Goal: Find contact information: Obtain details needed to contact an individual or organization

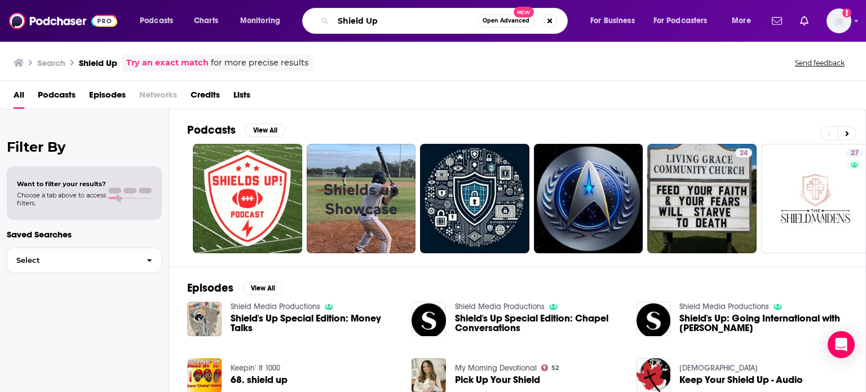
click at [428, 20] on input "Shield Up" at bounding box center [405, 21] width 144 height 18
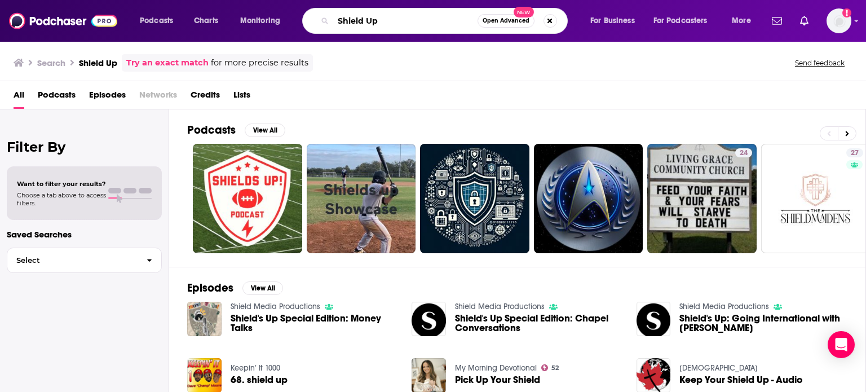
click at [428, 20] on input "Shield Up" at bounding box center [405, 21] width 144 height 18
paste input "Bedroom Confessionals"
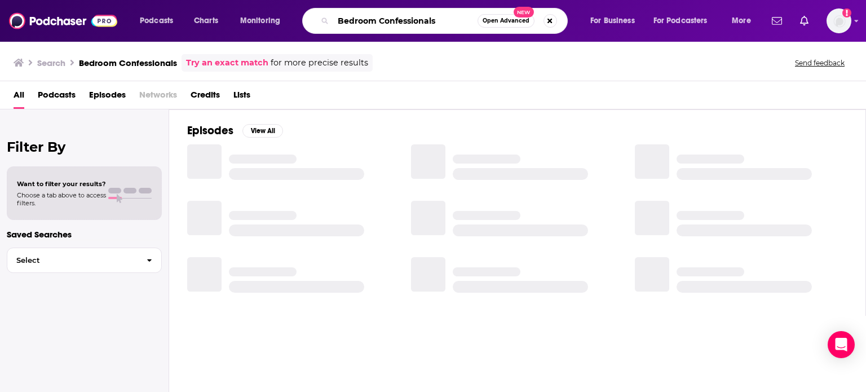
click at [428, 20] on input "Bedroom Confessionals" at bounding box center [405, 21] width 144 height 18
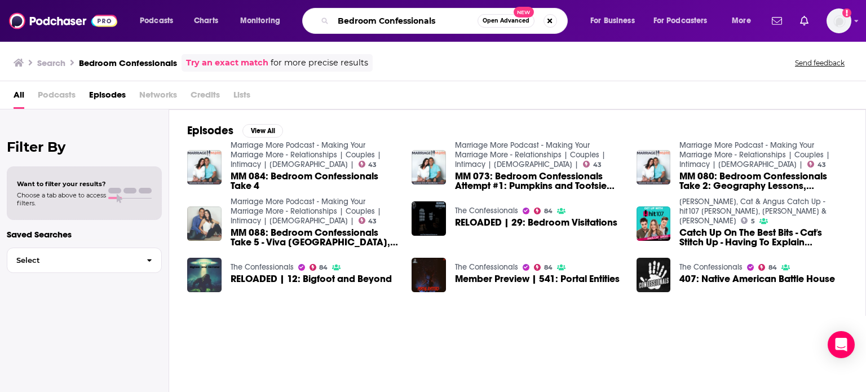
click at [430, 17] on input "Bedroom Confessionals" at bounding box center [405, 21] width 144 height 18
paste input "Can I Talk to your Grandma"
type input "Can I Talk to your Grandma"
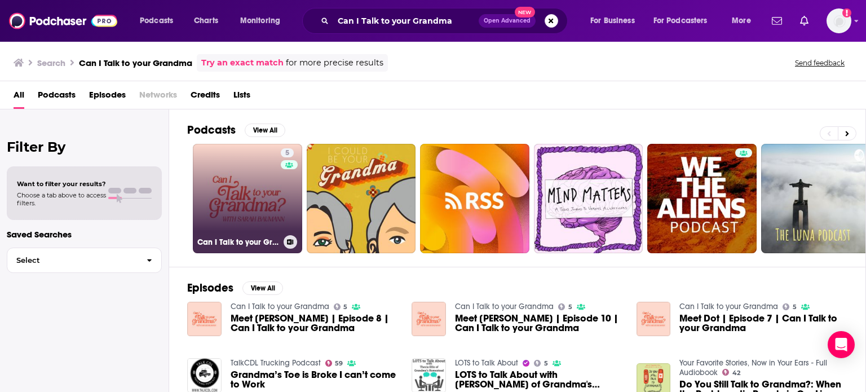
click at [266, 200] on link "5 Can I Talk to your Grandma" at bounding box center [247, 198] width 109 height 109
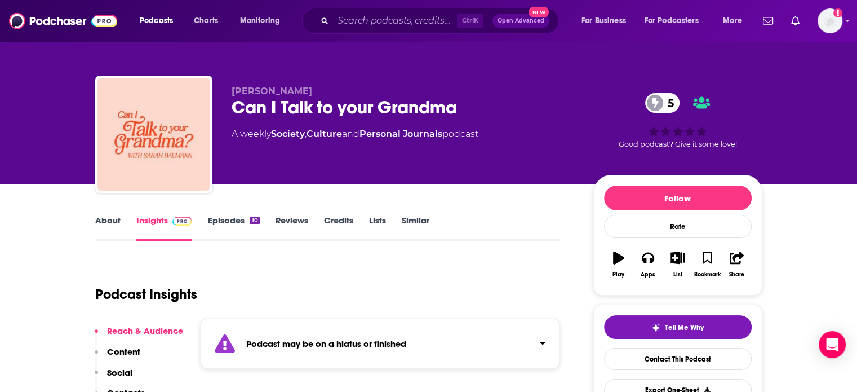
scroll to position [343, 0]
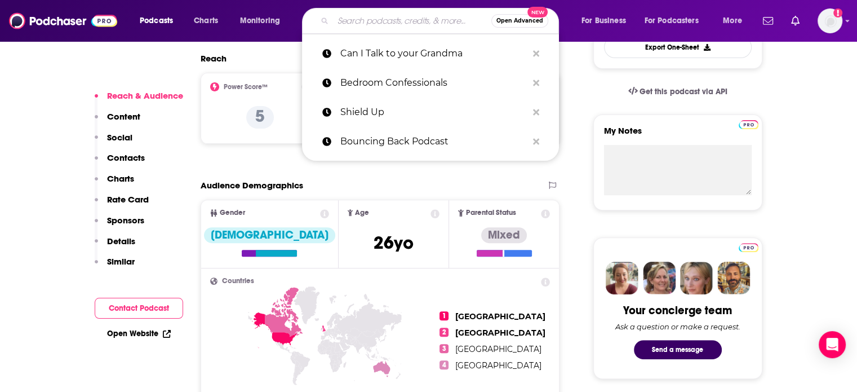
click at [420, 16] on input "Search podcasts, credits, & more..." at bounding box center [412, 21] width 158 height 18
paste input "[PERSON_NAME]’s Adventure"
type input "[PERSON_NAME]’s Adventure"
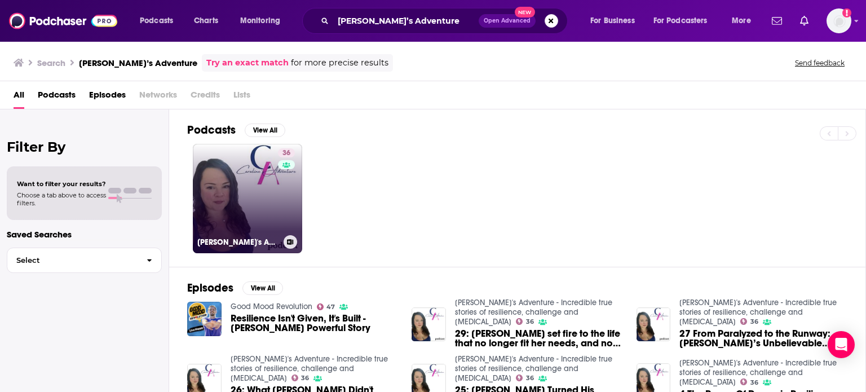
click at [262, 198] on link "36 [PERSON_NAME]'s Adventure - Incredible true stories of resilience, challenge…" at bounding box center [247, 198] width 109 height 109
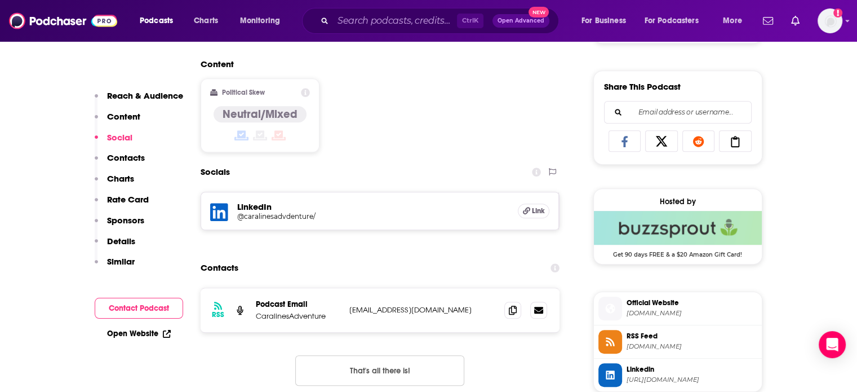
scroll to position [685, 0]
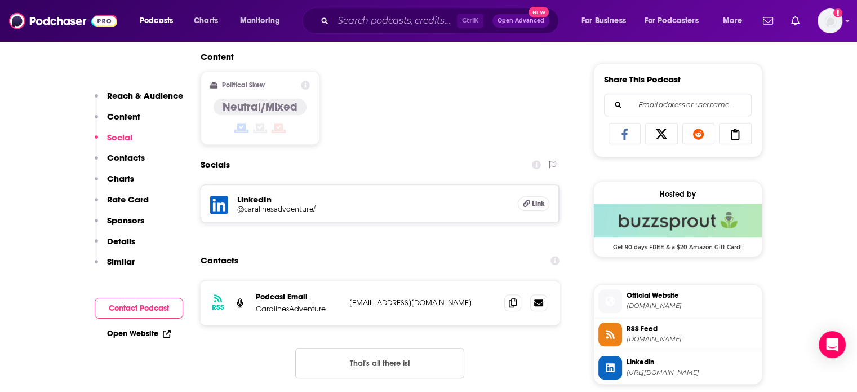
click at [358, 300] on p "[EMAIL_ADDRESS][DOMAIN_NAME]" at bounding box center [422, 303] width 147 height 10
copy div "[EMAIL_ADDRESS][DOMAIN_NAME] [EMAIL_ADDRESS][DOMAIN_NAME]"
click at [444, 16] on input "Search podcasts, credits, & more..." at bounding box center [395, 21] width 124 height 18
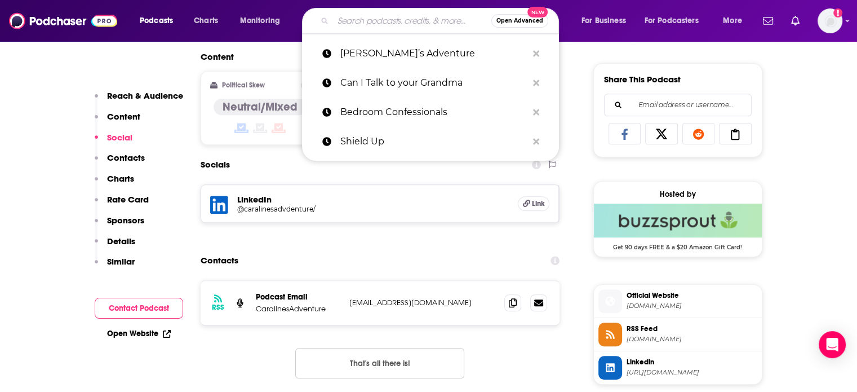
paste input "Whiskey Lore"
type input "Whiskey Lore"
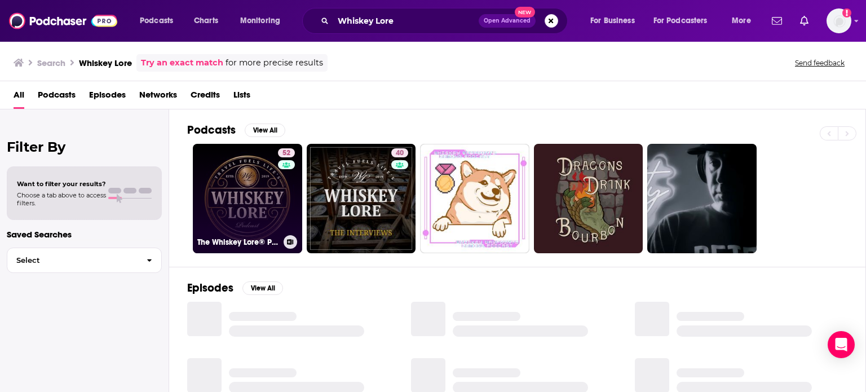
click at [262, 214] on link "52 The Whiskey Lore® Podcast" at bounding box center [247, 198] width 109 height 109
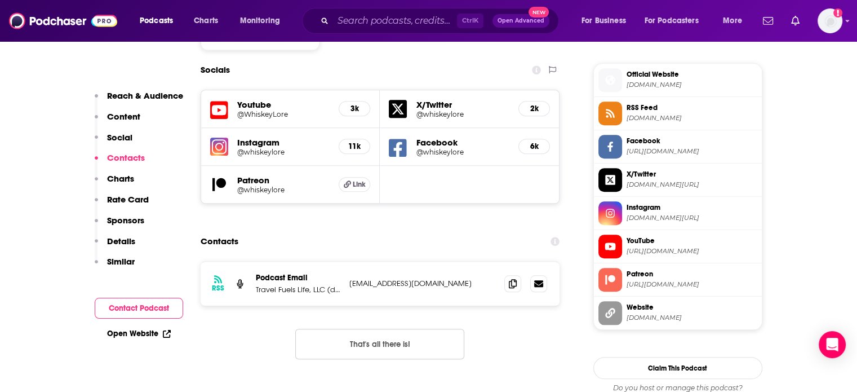
scroll to position [1028, 0]
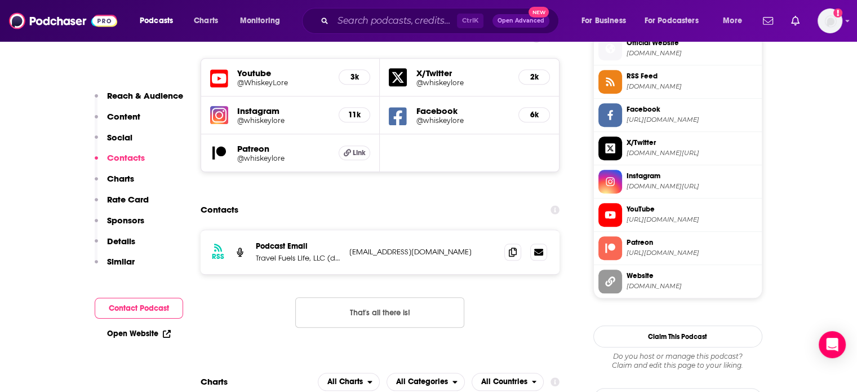
click at [374, 247] on p "[EMAIL_ADDRESS][DOMAIN_NAME]" at bounding box center [422, 252] width 147 height 10
click at [366, 247] on p "[EMAIL_ADDRESS][DOMAIN_NAME]" at bounding box center [422, 252] width 147 height 10
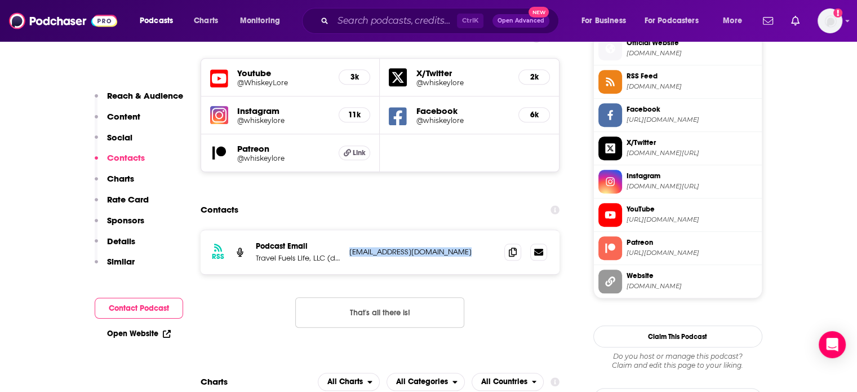
copy div "[EMAIL_ADDRESS][DOMAIN_NAME] [EMAIL_ADDRESS][DOMAIN_NAME]"
click at [397, 20] on input "Search podcasts, credits, & more..." at bounding box center [395, 21] width 124 height 18
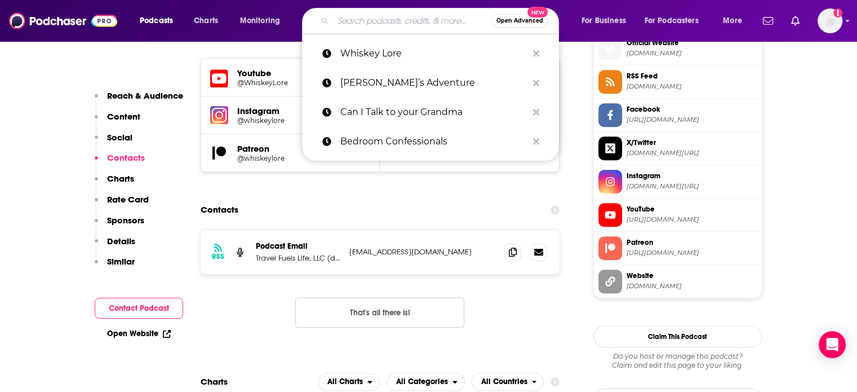
paste input "Wish I'd Known Then Podcast"
type input "Wish I'd Known Then Podcast"
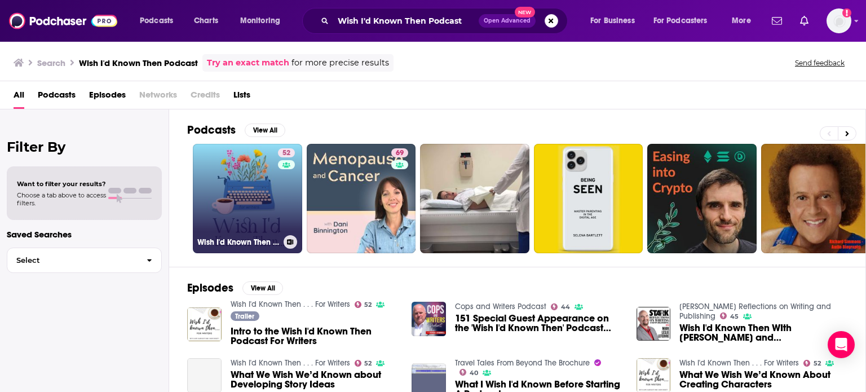
click at [253, 188] on link "52 Wish I'd Known Then . . . For Writers" at bounding box center [247, 198] width 109 height 109
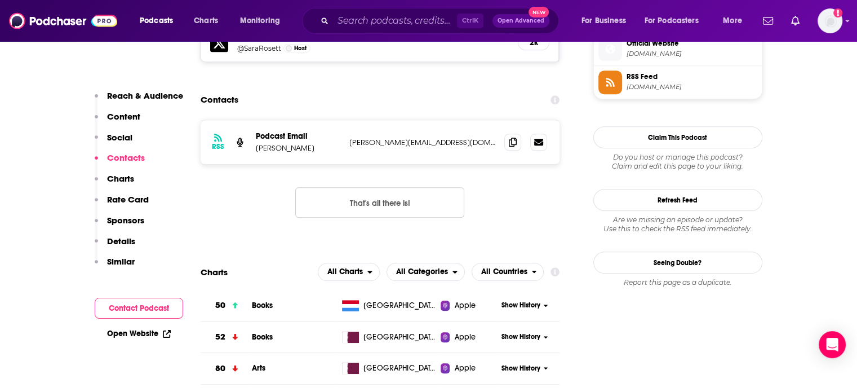
scroll to position [1028, 0]
click at [392, 137] on p "[PERSON_NAME][EMAIL_ADDRESS][DOMAIN_NAME]" at bounding box center [422, 142] width 147 height 10
copy div "[EMAIL_ADDRESS][DOMAIN_NAME] [EMAIL_ADDRESS][DOMAIN_NAME]"
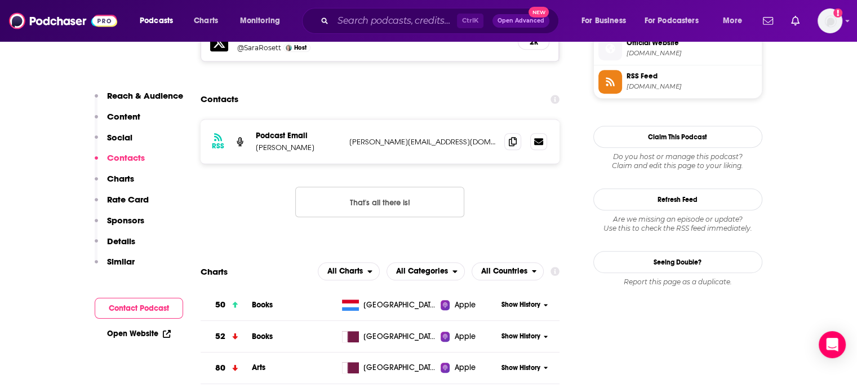
click at [397, 11] on div "Ctrl K Open Advanced New" at bounding box center [430, 21] width 257 height 26
click at [381, 17] on input "Search podcasts, credits, & more..." at bounding box center [395, 21] width 124 height 18
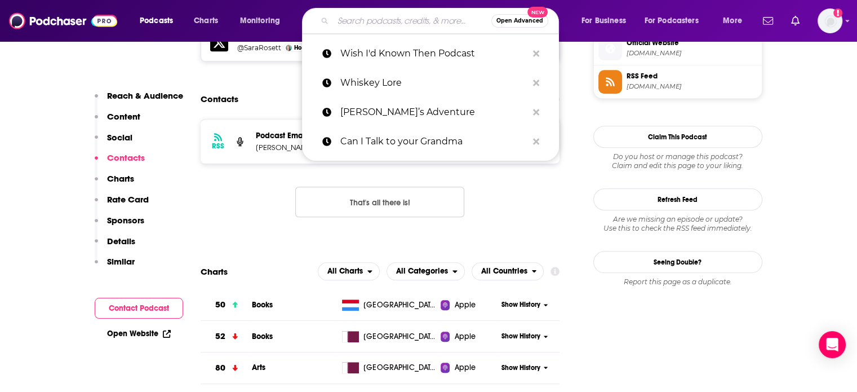
paste input "Sugar Spice and Spirits"
type input "Sugar Spice and Spirits"
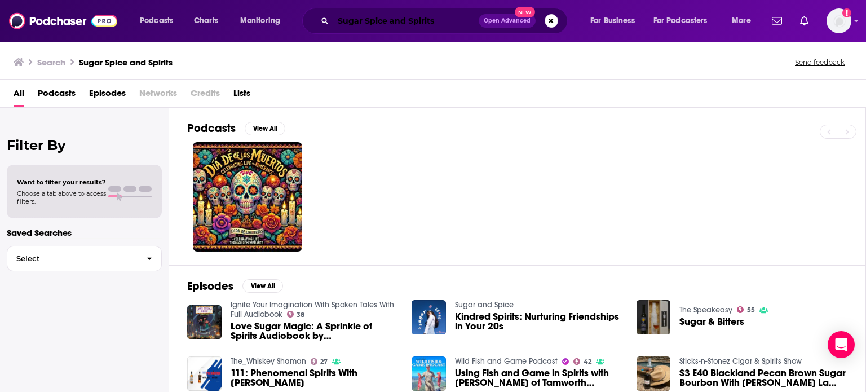
click at [395, 17] on input "Sugar Spice and Spirits" at bounding box center [405, 21] width 145 height 18
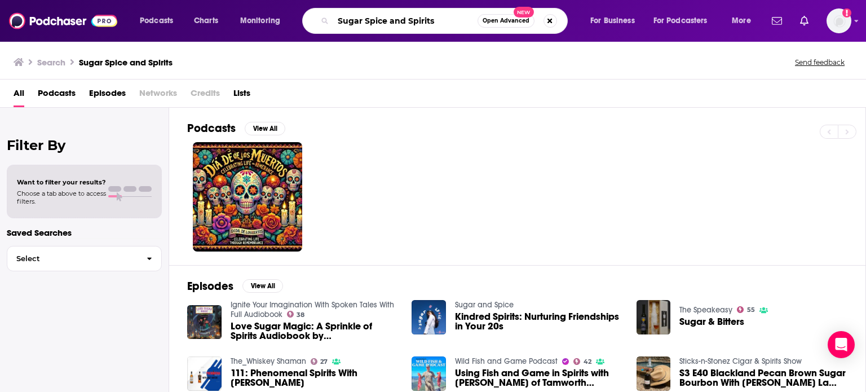
click at [395, 17] on input "Sugar Spice and Spirits" at bounding box center [405, 21] width 144 height 18
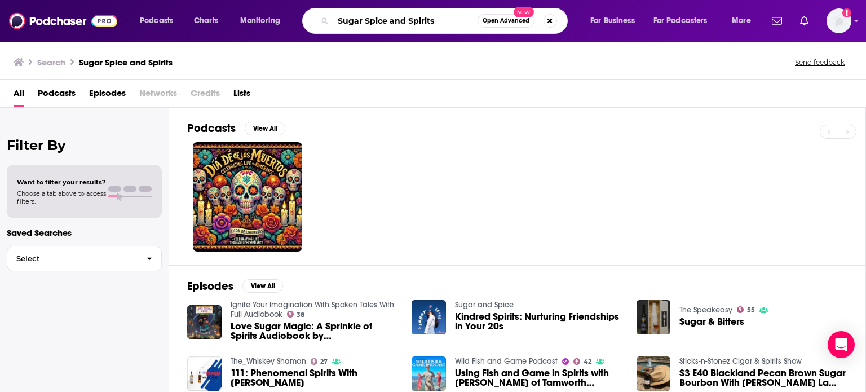
click at [395, 17] on input "Sugar Spice and Spirits" at bounding box center [405, 21] width 144 height 18
paste input "Life Stories Podcast"
type input "Life Stories Podcast"
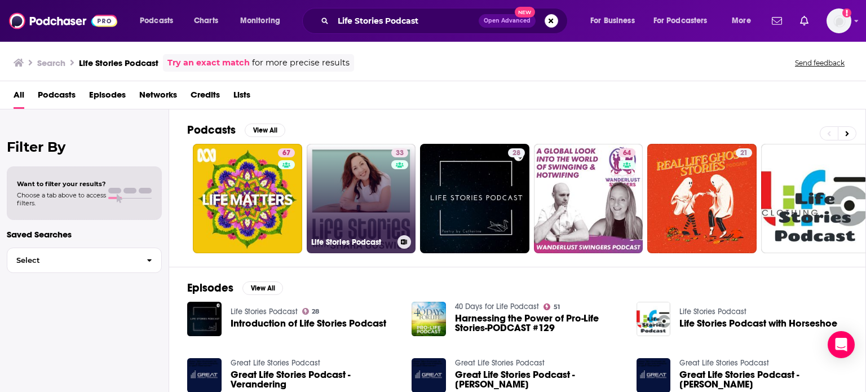
click at [327, 180] on link "33 Life Stories Podcast" at bounding box center [361, 198] width 109 height 109
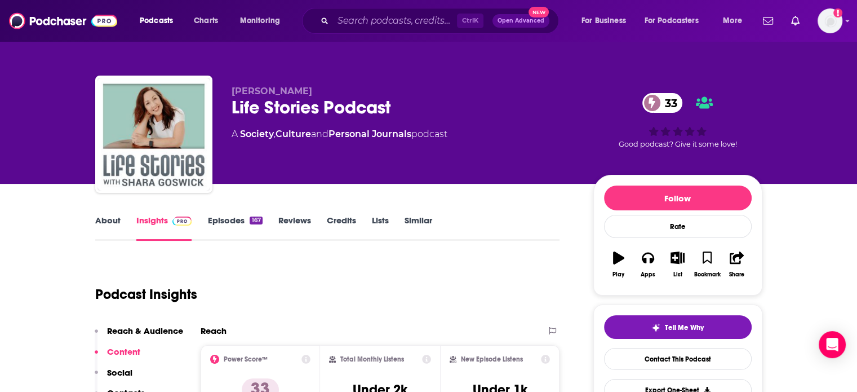
click at [375, 103] on div "Life Stories Podcast 33" at bounding box center [404, 107] width 344 height 22
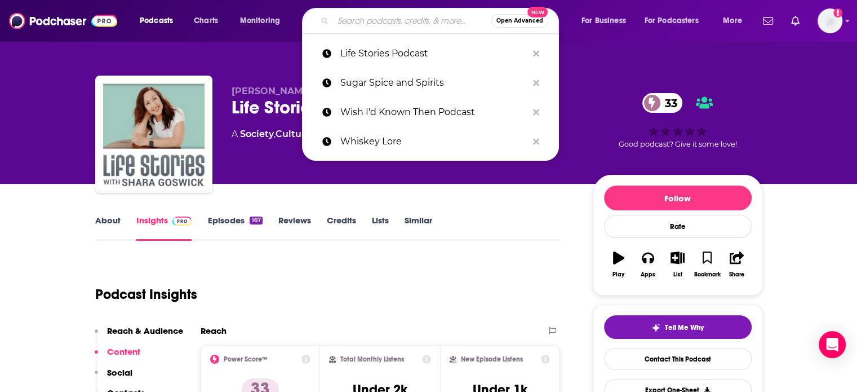
click at [382, 26] on input "Search podcasts, credits, & more..." at bounding box center [412, 21] width 158 height 18
paste input "Holy Vixen"
type input "Holy Vixen"
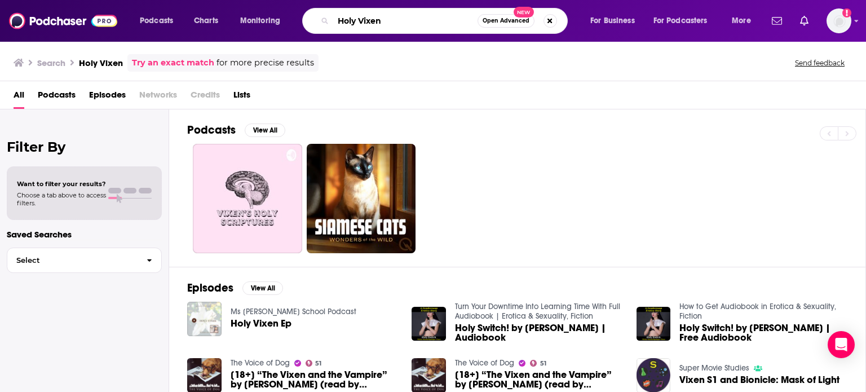
click at [393, 16] on input "Holy Vixen" at bounding box center [405, 21] width 144 height 18
paste input "50’s AF,"
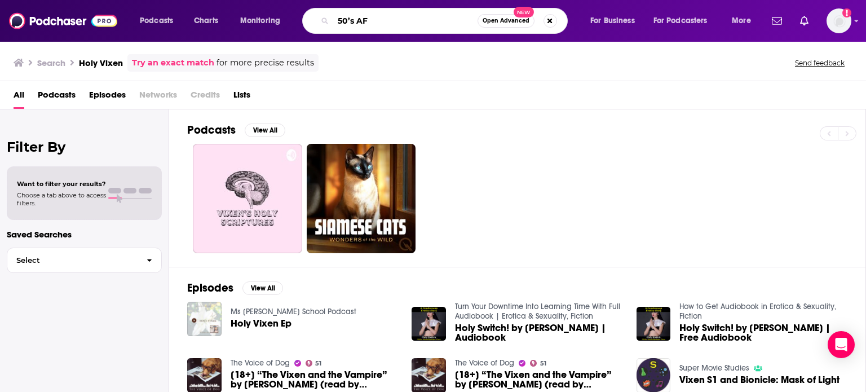
type input "50’s AF"
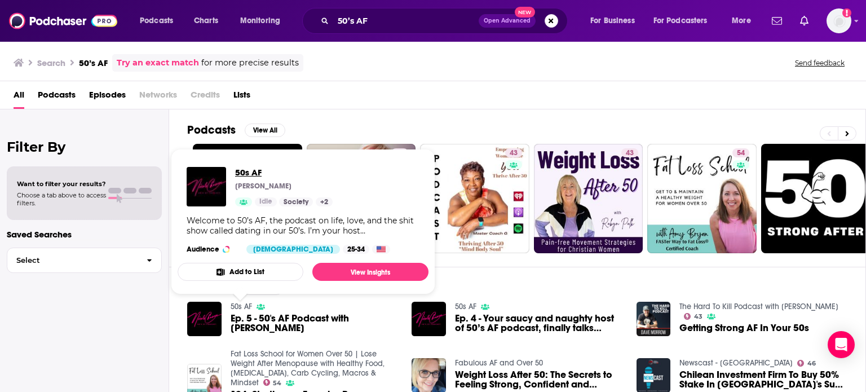
click at [250, 169] on span "50s AF" at bounding box center [284, 172] width 98 height 11
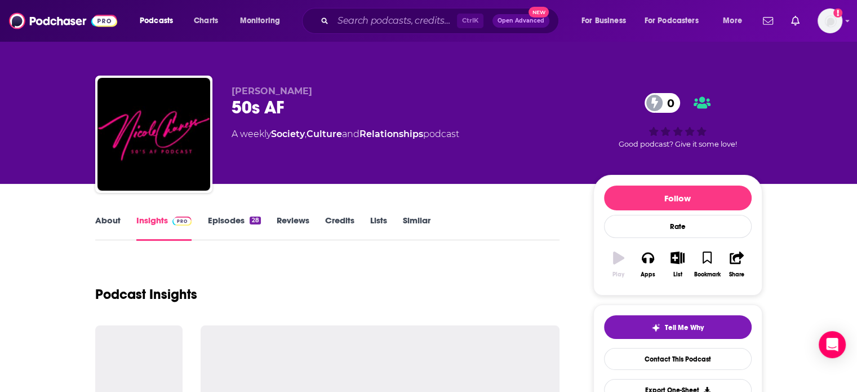
click at [250, 169] on div "[PERSON_NAME] 50s AF 0 A weekly Society , Culture and Relationships podcast" at bounding box center [404, 131] width 344 height 90
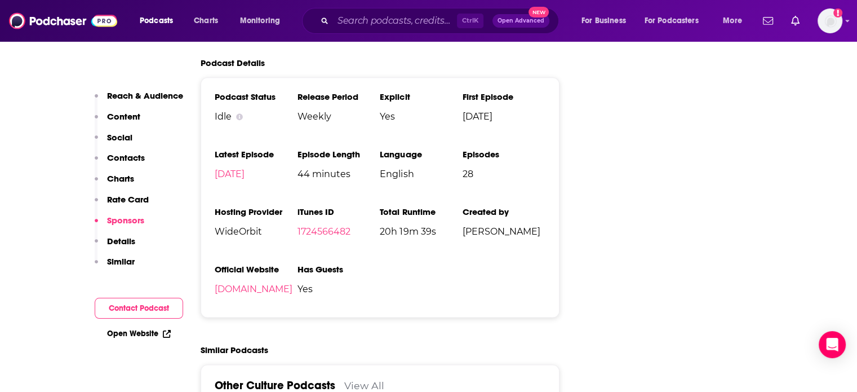
scroll to position [1028, 0]
